Goal: Find specific page/section

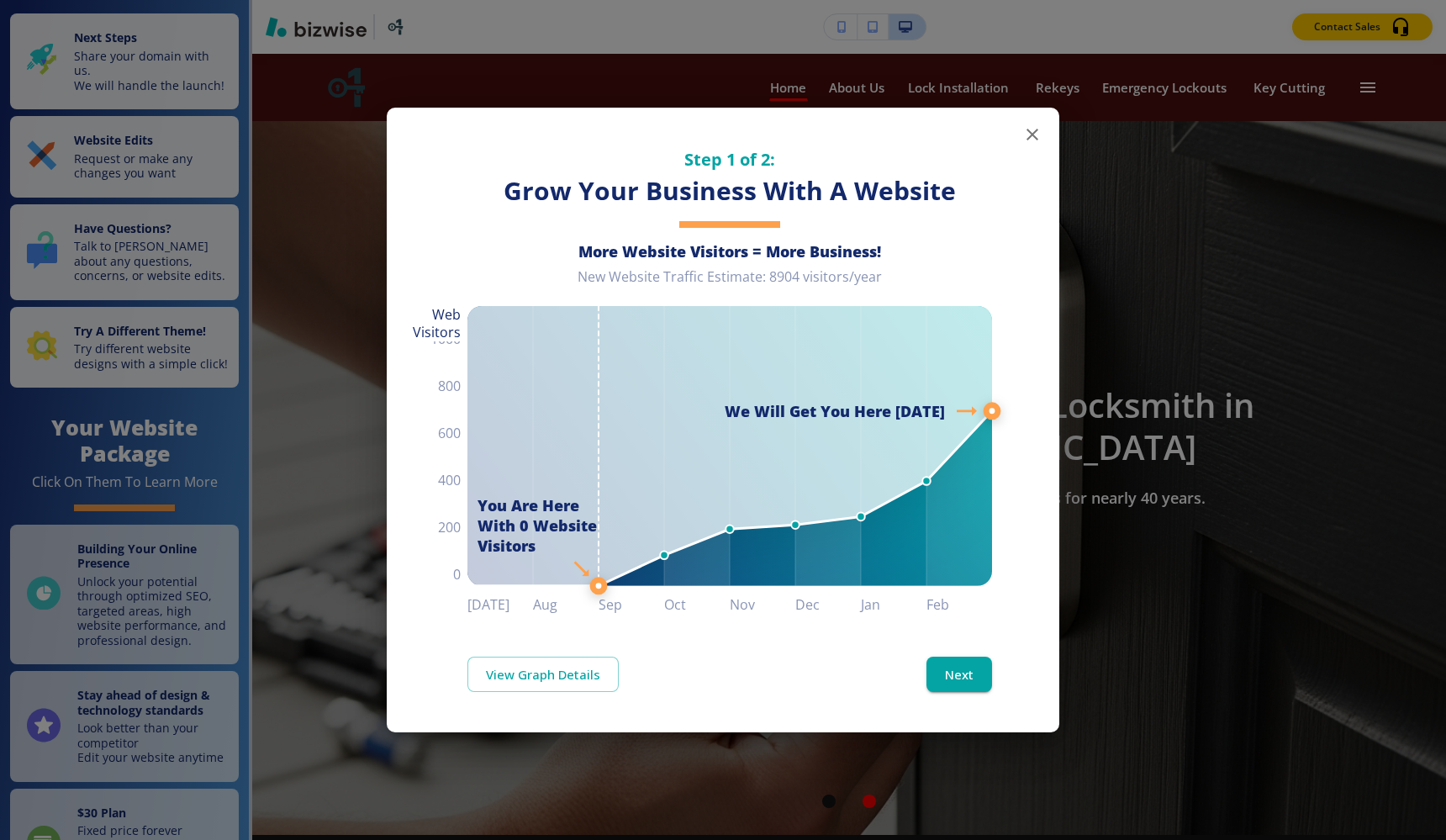
click at [1034, 137] on icon "button" at bounding box center [1032, 134] width 12 height 12
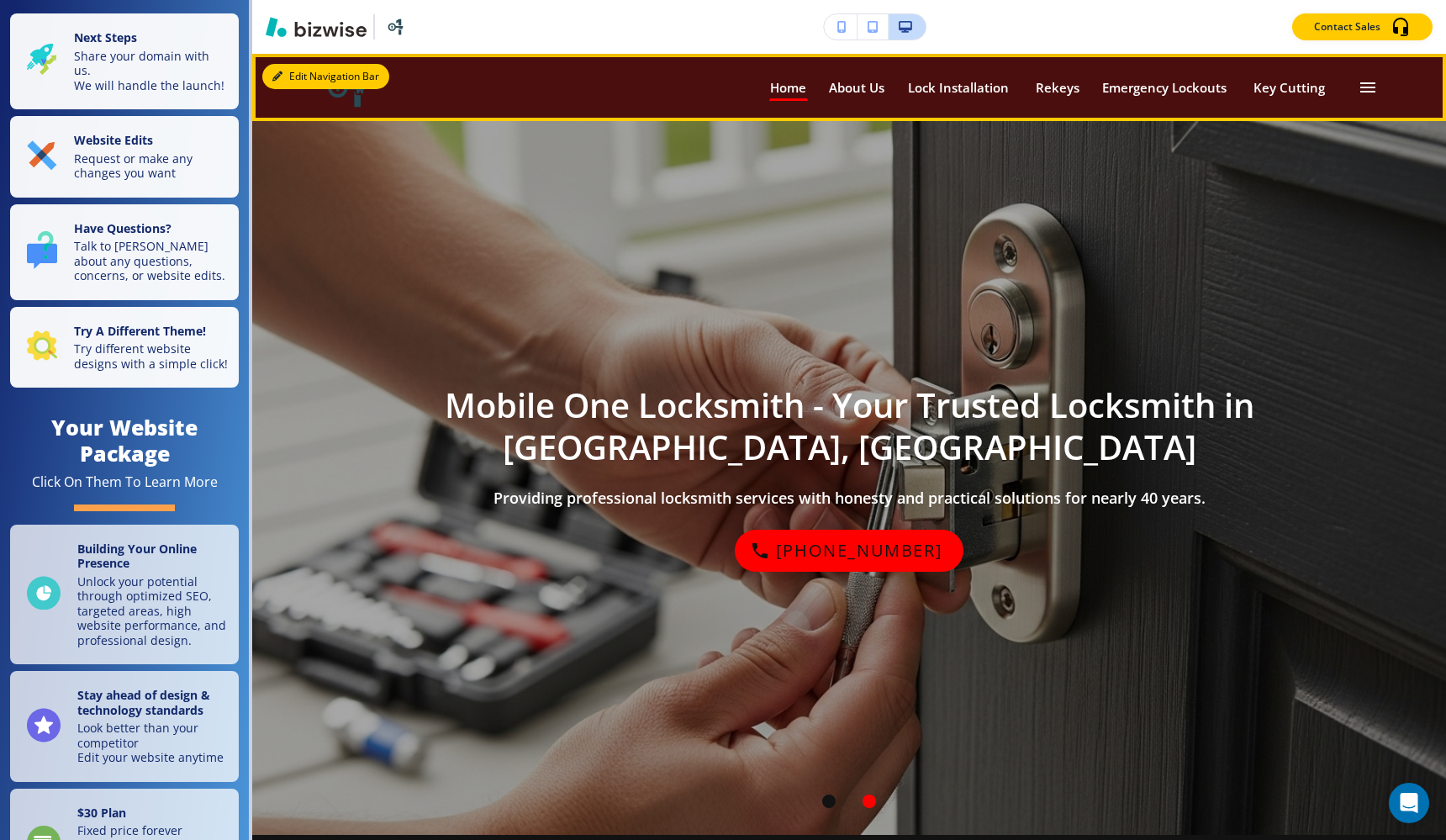
click at [298, 79] on button "Edit Navigation Bar" at bounding box center [326, 76] width 127 height 25
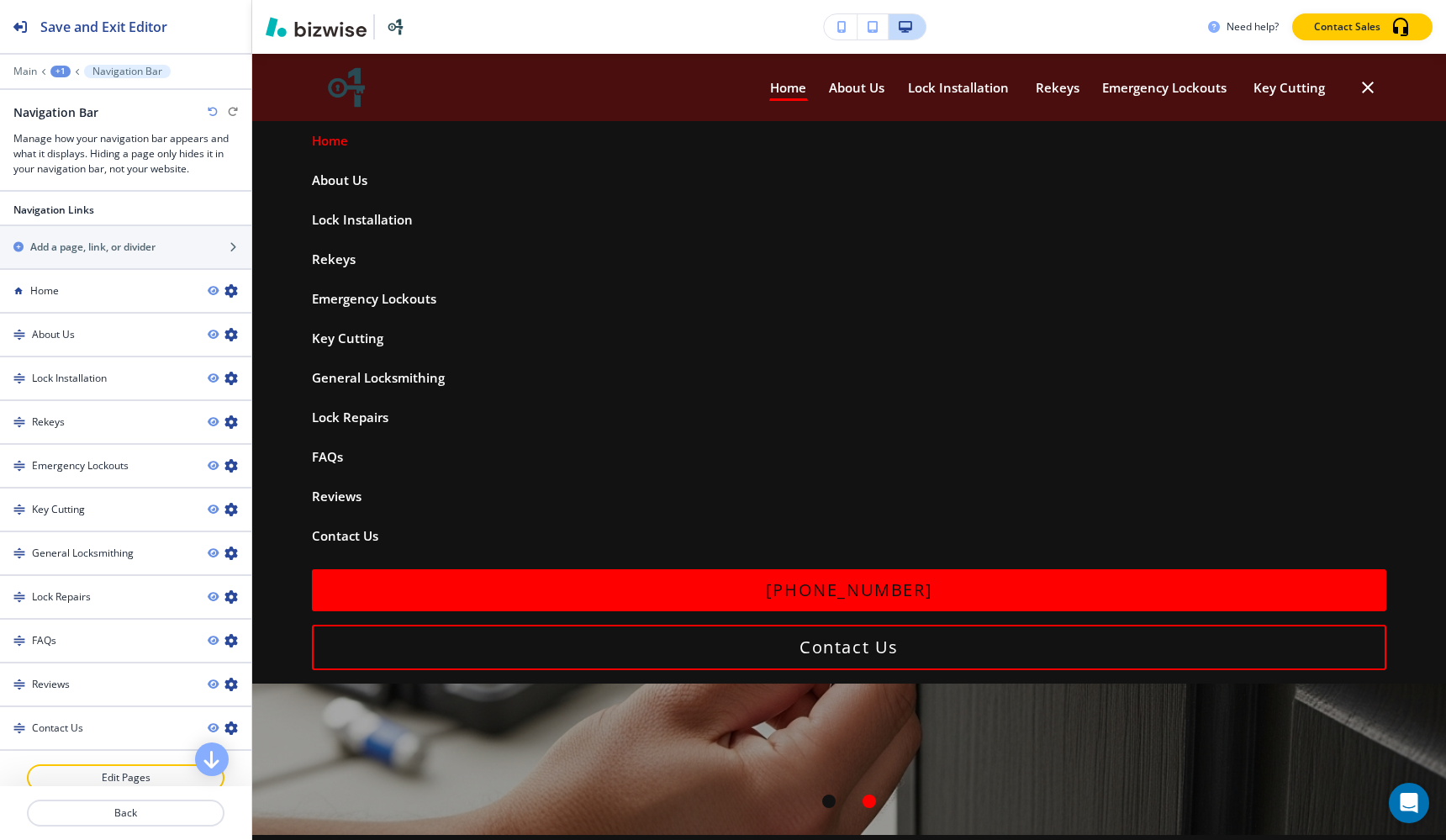
scroll to position [831, 0]
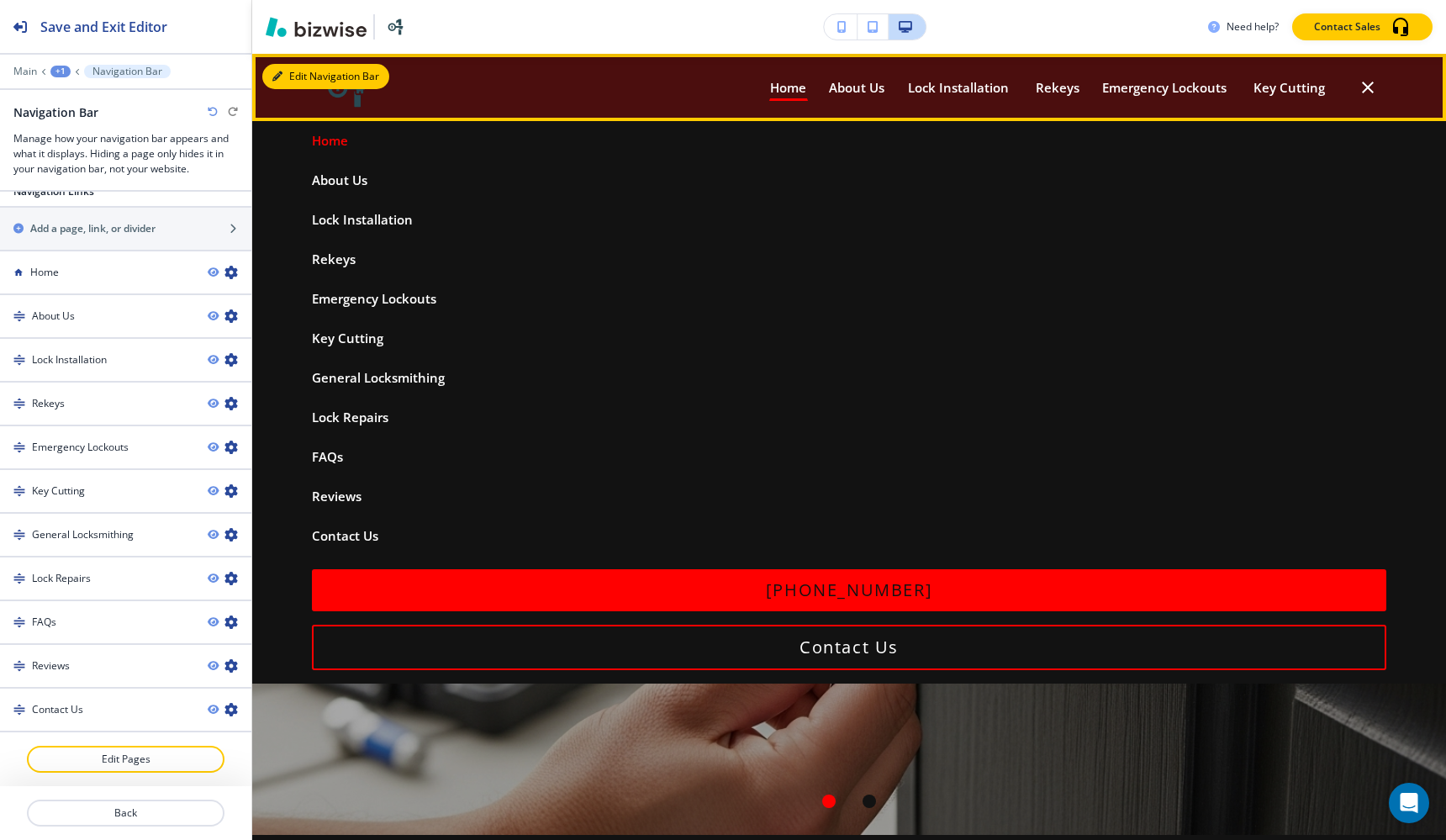
click at [293, 78] on button "Edit Navigation Bar" at bounding box center [326, 76] width 127 height 25
